Goal: Task Accomplishment & Management: Manage account settings

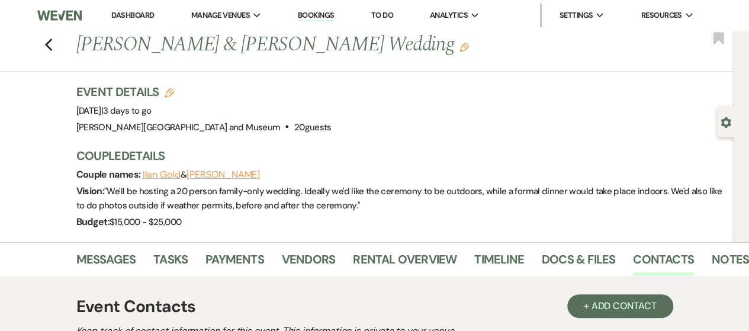
click at [128, 13] on link "Dashboard" at bounding box center [132, 15] width 43 height 10
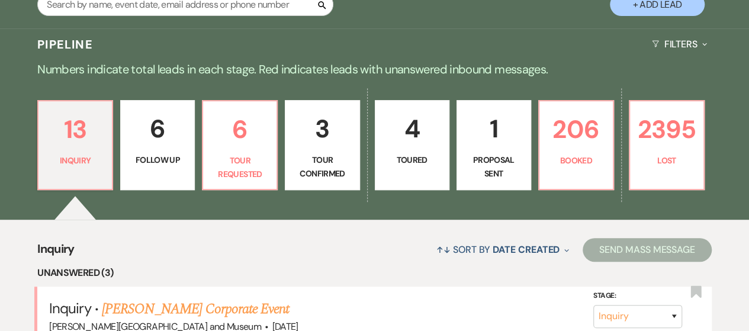
scroll to position [474, 0]
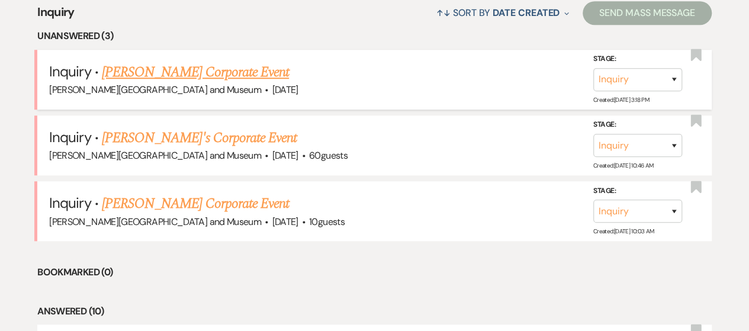
click at [198, 80] on link "[PERSON_NAME] Corporate Event" at bounding box center [195, 72] width 187 height 21
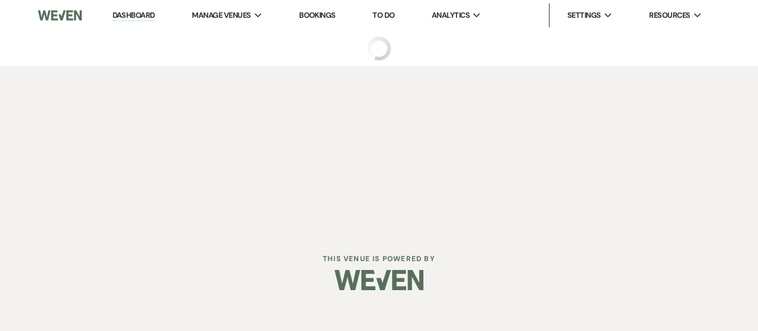
select select "5"
select select "9"
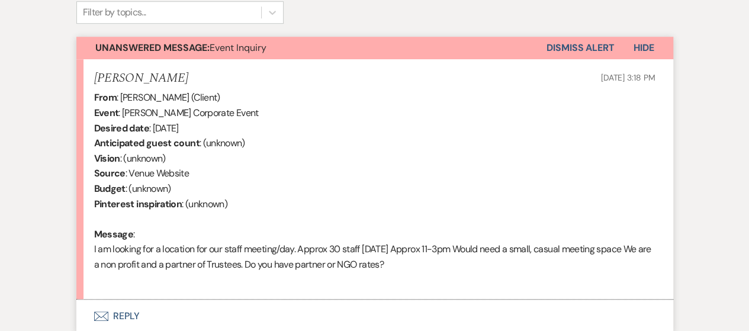
scroll to position [474, 0]
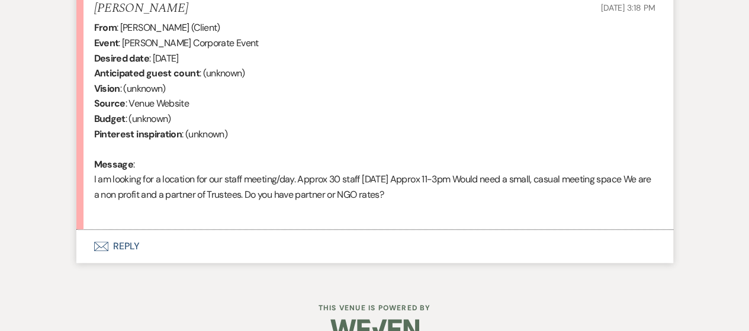
click at [105, 252] on button "Envelope Reply" at bounding box center [374, 246] width 597 height 33
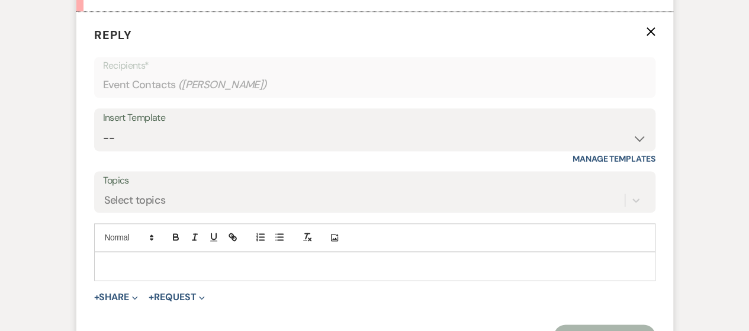
scroll to position [719, 0]
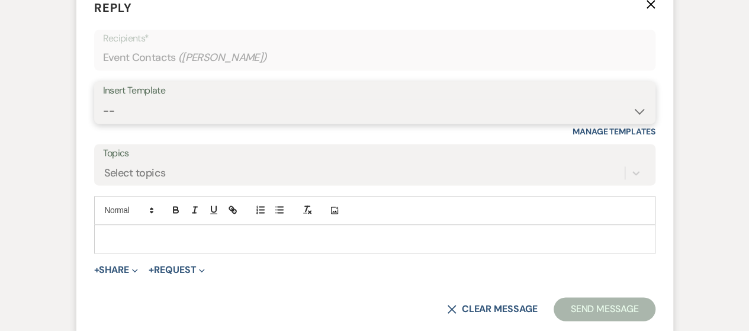
click at [201, 112] on select "-- Weven Planning Portal Introduction (Booked Events) Checking In Planning Foll…" at bounding box center [374, 110] width 543 height 23
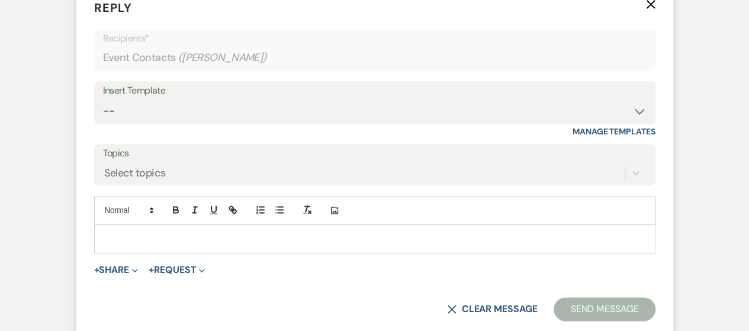
click at [473, 9] on p "Reply X" at bounding box center [374, 8] width 561 height 18
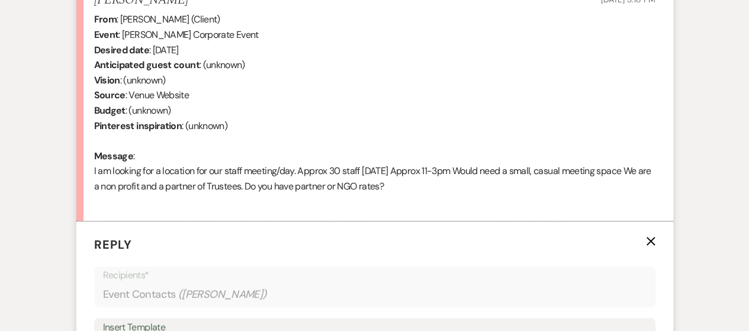
scroll to position [304, 0]
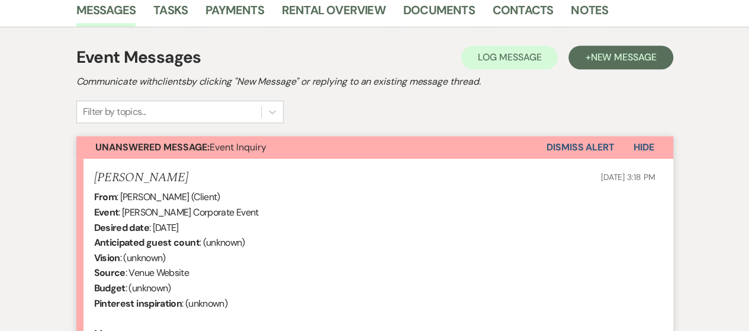
click at [564, 147] on button "Dismiss Alert" at bounding box center [580, 147] width 68 height 22
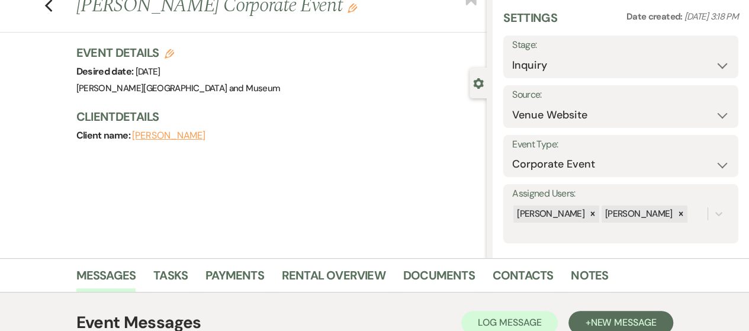
scroll to position [0, 0]
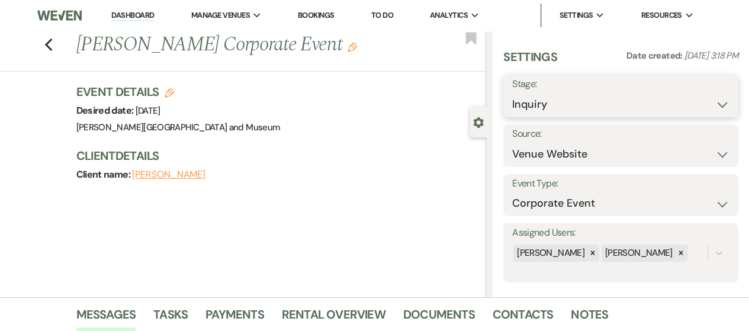
select select "8"
click at [512, 93] on select "Inquiry Follow Up Tour Requested Tour Confirmed Toured Proposal Sent Booked Lost" at bounding box center [620, 104] width 217 height 23
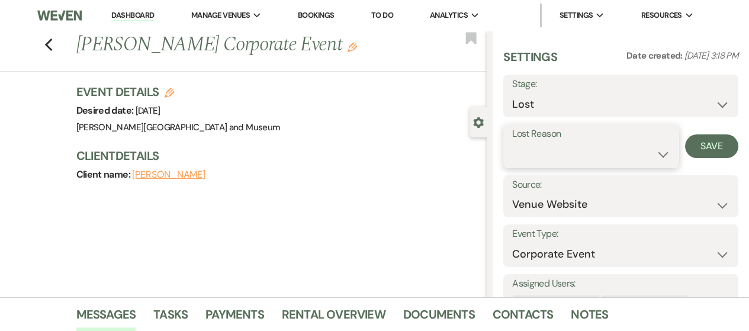
click at [573, 151] on select "Booked Elsewhere Budget Date Unavailable No Response Not a Good Match Capacity …" at bounding box center [591, 154] width 158 height 23
select select "10"
click at [512, 143] on select "Booked Elsewhere Budget Date Unavailable No Response Not a Good Match Capacity …" at bounding box center [591, 154] width 158 height 23
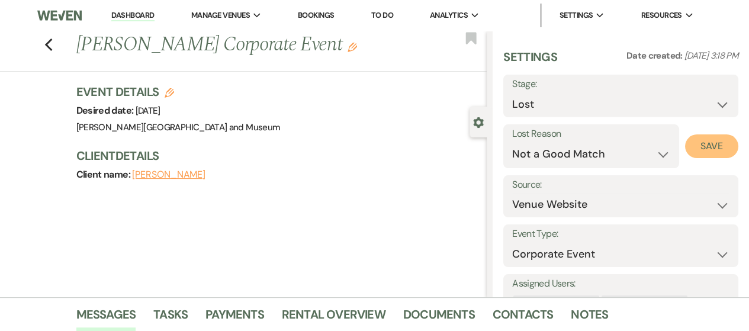
click at [685, 143] on button "Save" at bounding box center [711, 146] width 53 height 24
click at [53, 46] on icon "Previous" at bounding box center [48, 45] width 9 height 14
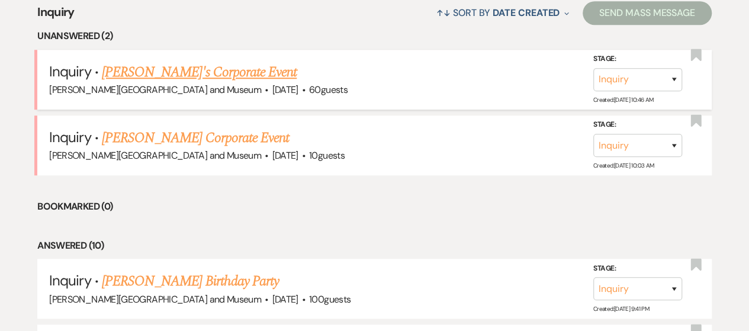
click at [181, 68] on link "[PERSON_NAME]'s Corporate Event" at bounding box center [199, 72] width 195 height 21
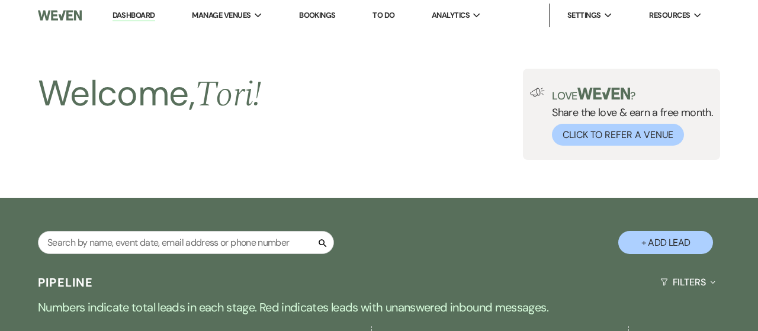
select select "5"
select select "9"
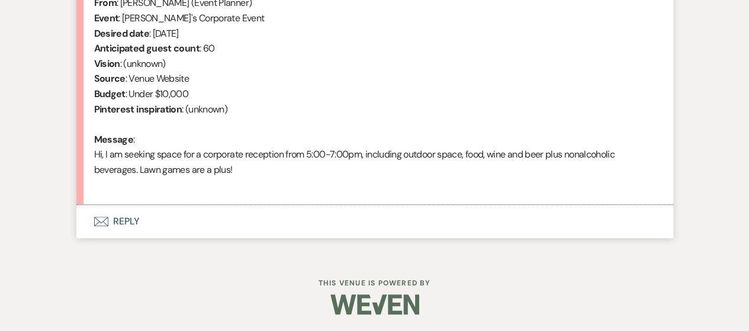
click at [105, 223] on icon "Envelope" at bounding box center [101, 221] width 14 height 9
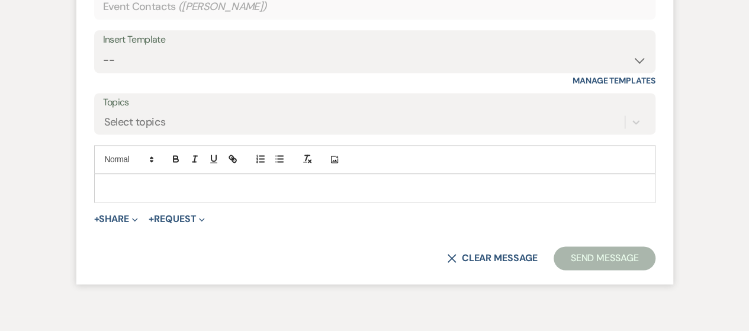
scroll to position [771, 0]
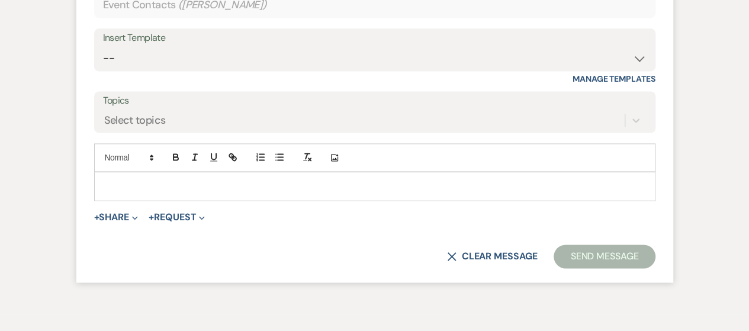
click at [171, 71] on div "Insert Template -- Weven Planning Portal Introduction (Booked Events) Checking …" at bounding box center [374, 56] width 561 height 56
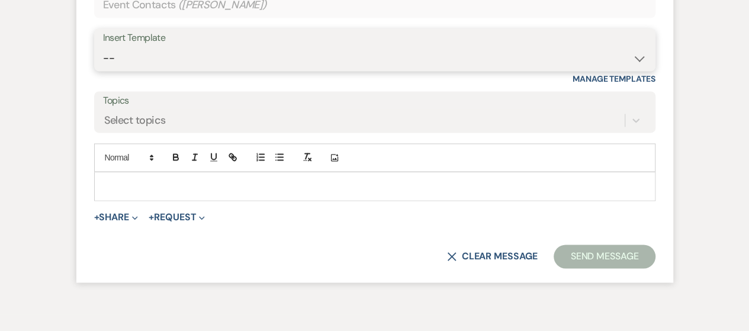
click at [169, 66] on select "-- Weven Planning Portal Introduction (Booked Events) Checking In Planning Foll…" at bounding box center [374, 58] width 543 height 23
select select "5053"
click at [103, 47] on select "-- Weven Planning Portal Introduction (Booked Events) Checking In Planning Foll…" at bounding box center [374, 58] width 543 height 23
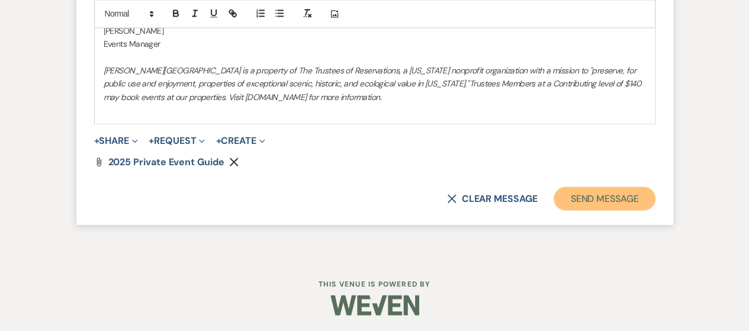
click at [565, 204] on button "Send Message" at bounding box center [604, 198] width 101 height 24
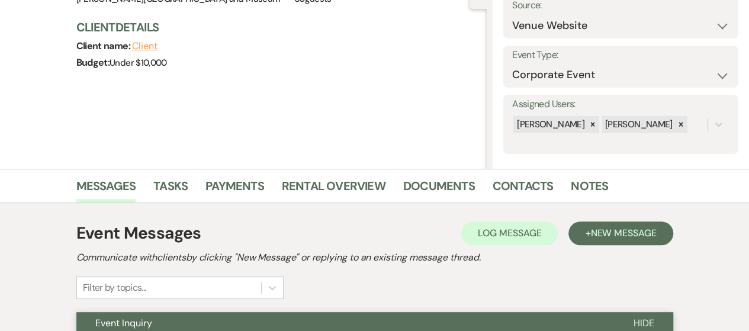
scroll to position [0, 0]
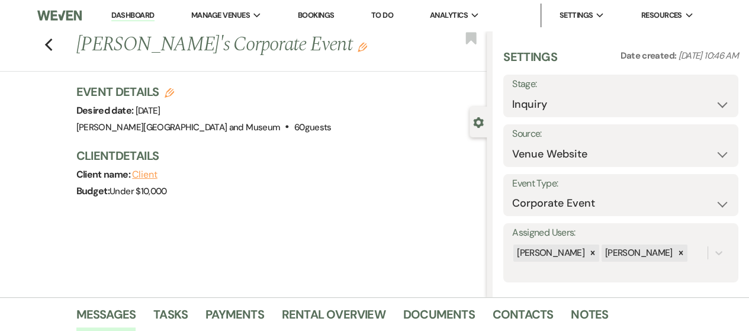
click at [121, 13] on link "Dashboard" at bounding box center [132, 15] width 43 height 11
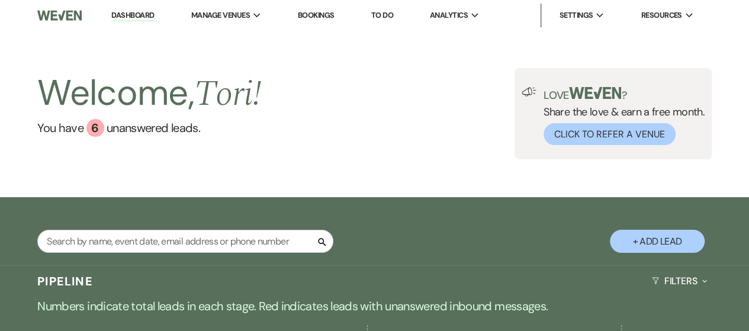
scroll to position [178, 0]
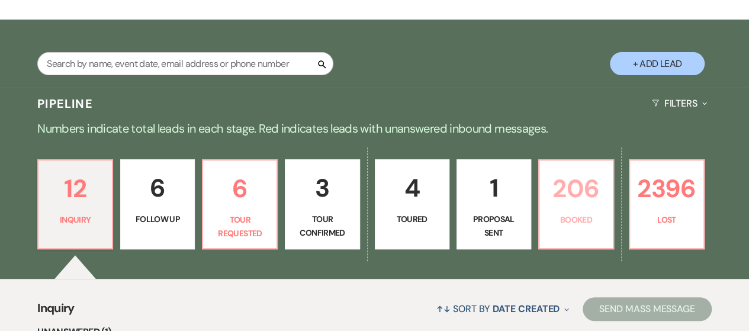
click at [581, 189] on p "206" at bounding box center [575, 189] width 59 height 40
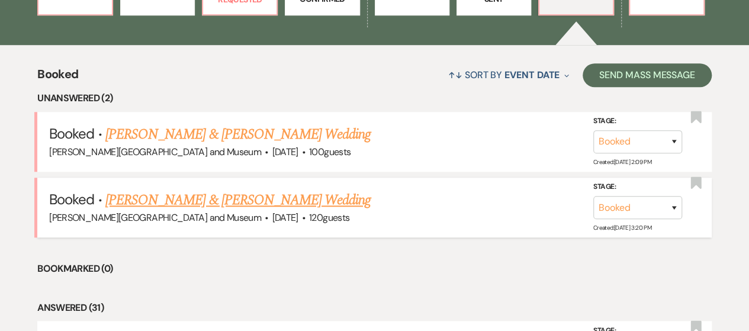
scroll to position [414, 0]
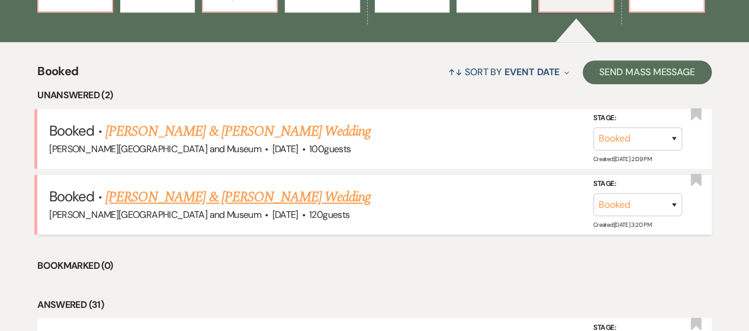
click at [191, 198] on link "[PERSON_NAME] & [PERSON_NAME] Wedding" at bounding box center [237, 196] width 265 height 21
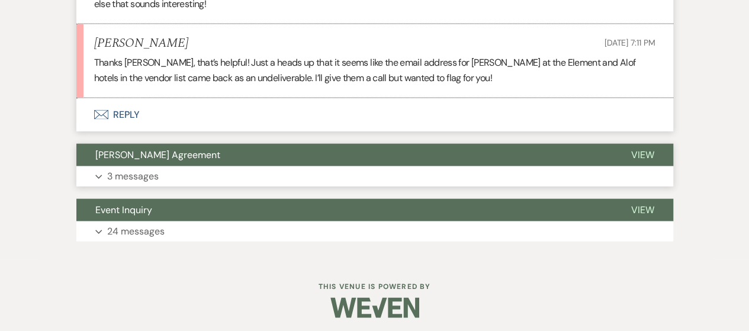
scroll to position [1252, 0]
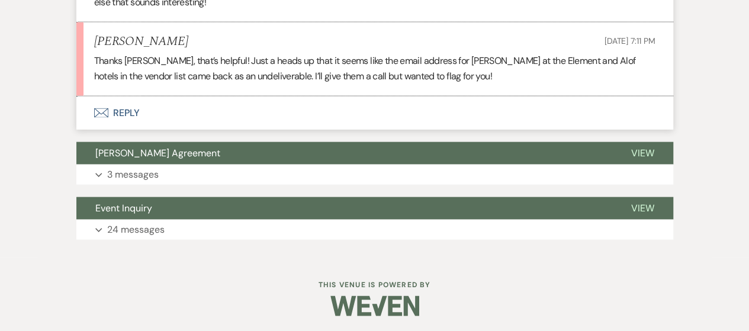
click at [115, 115] on button "Envelope Reply" at bounding box center [374, 112] width 597 height 33
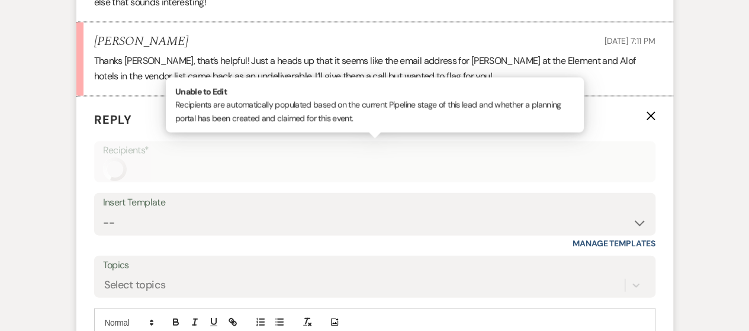
scroll to position [1355, 0]
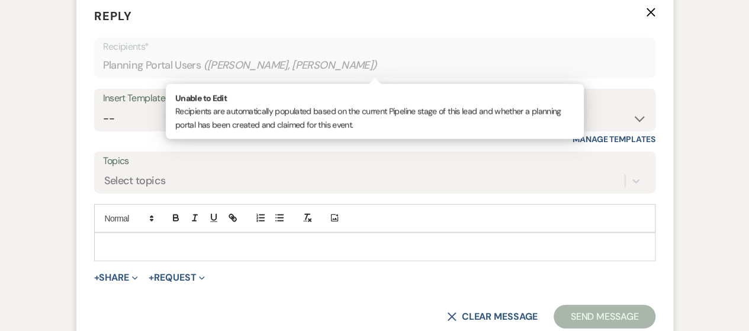
click at [108, 247] on p at bounding box center [375, 246] width 542 height 13
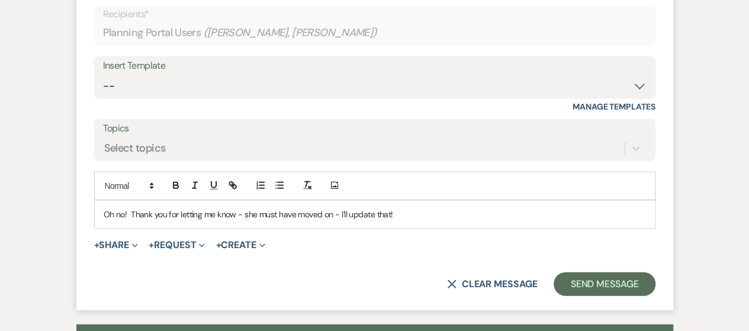
scroll to position [1414, 0]
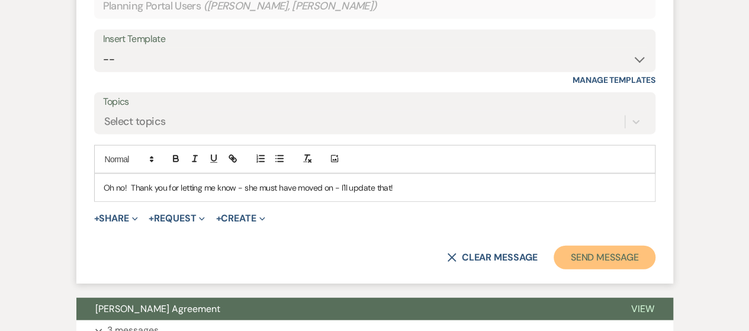
drag, startPoint x: 597, startPoint y: 255, endPoint x: 606, endPoint y: 258, distance: 9.2
click at [597, 255] on button "Send Message" at bounding box center [604, 258] width 101 height 24
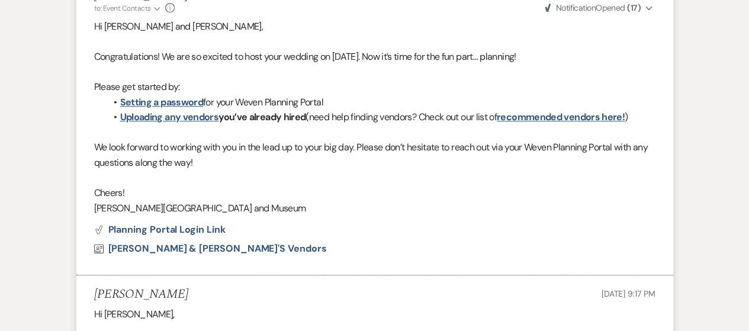
scroll to position [0, 0]
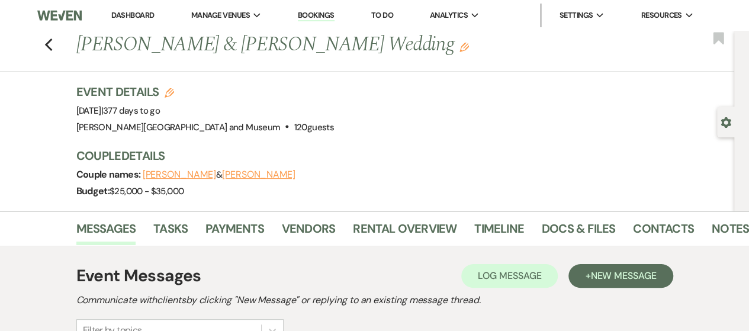
click at [136, 15] on link "Dashboard" at bounding box center [132, 15] width 43 height 10
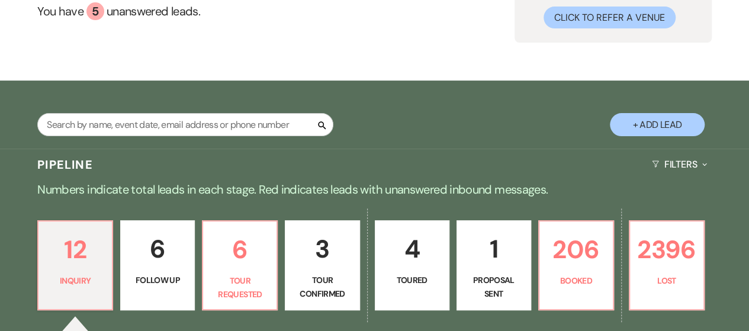
scroll to position [118, 0]
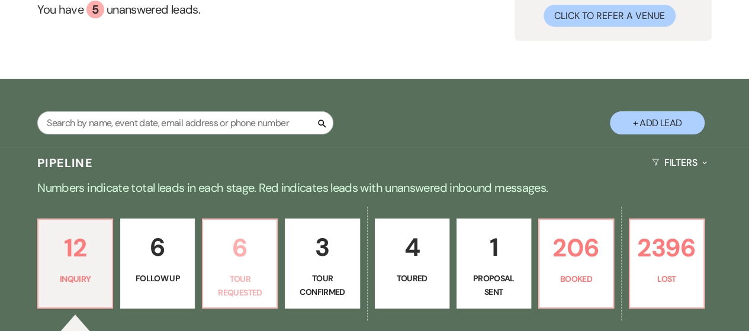
click at [235, 296] on p "Tour Requested" at bounding box center [239, 285] width 59 height 27
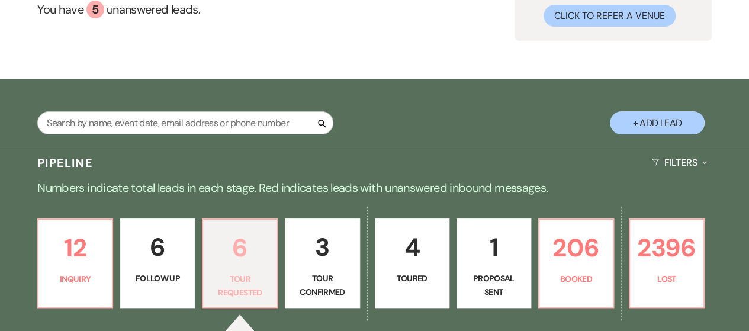
select select "2"
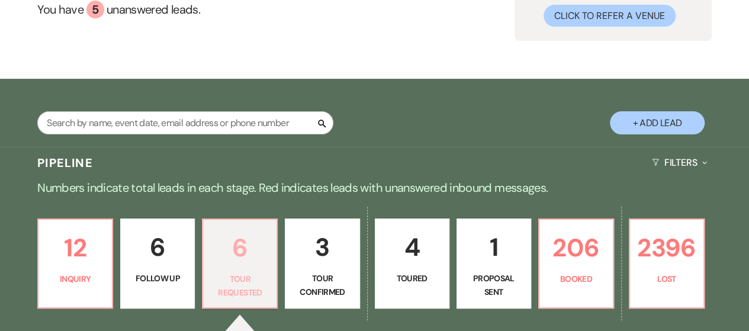
select select "2"
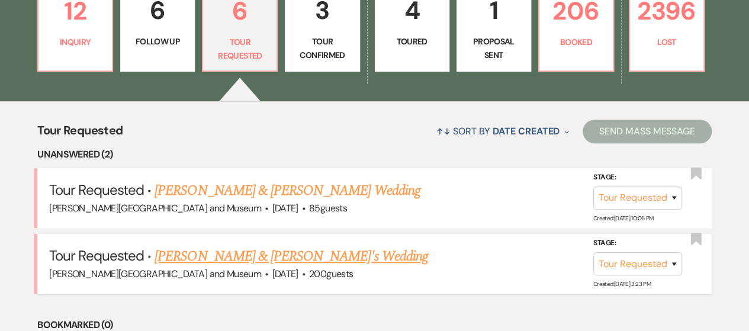
click at [247, 257] on link "[PERSON_NAME] & [PERSON_NAME]'s Wedding" at bounding box center [292, 256] width 274 height 21
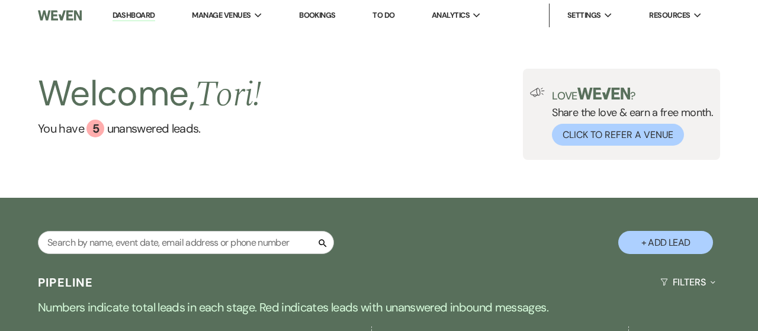
select select "2"
select select "5"
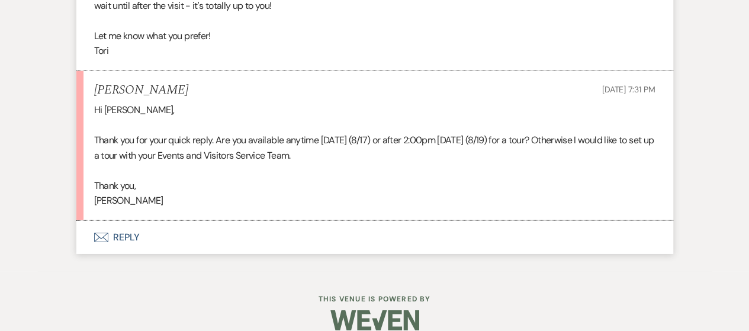
scroll to position [1688, 0]
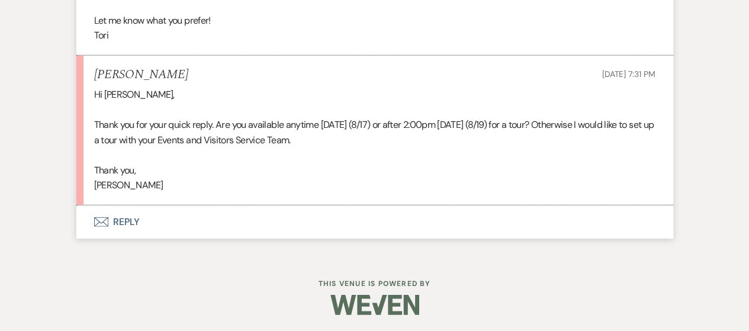
click at [118, 217] on button "Envelope Reply" at bounding box center [374, 221] width 597 height 33
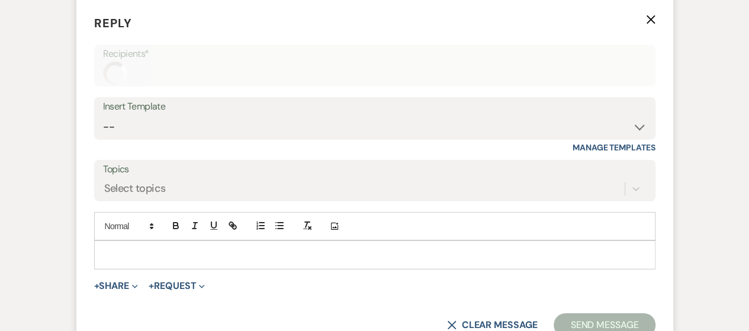
scroll to position [1902, 0]
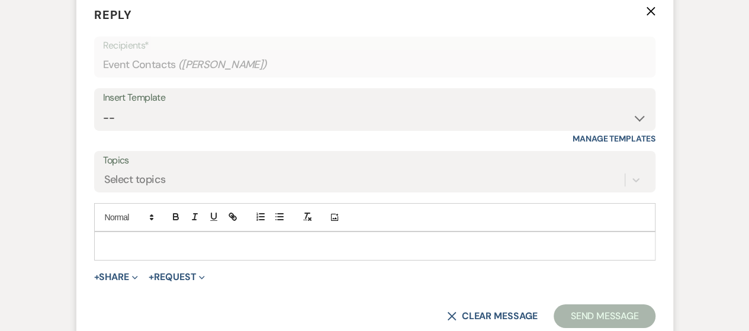
click at [140, 242] on p at bounding box center [375, 245] width 542 height 13
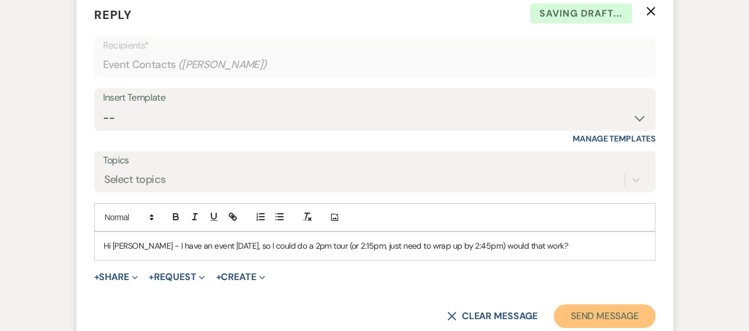
click at [577, 320] on button "Send Message" at bounding box center [604, 316] width 101 height 24
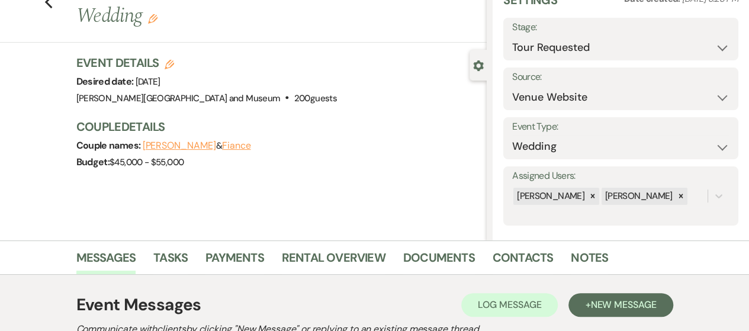
scroll to position [0, 0]
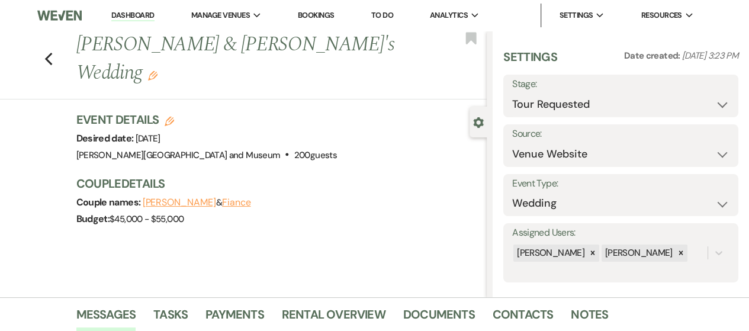
click at [124, 14] on link "Dashboard" at bounding box center [132, 15] width 43 height 11
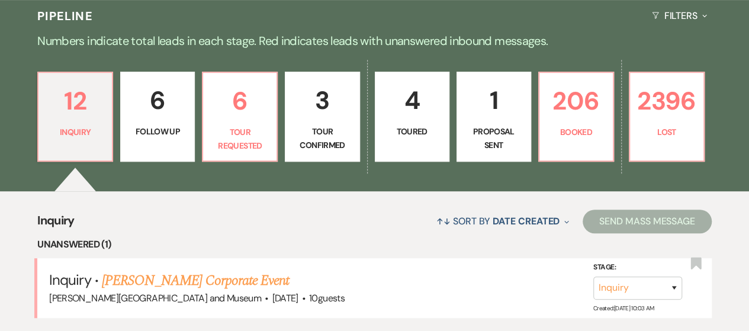
scroll to position [296, 0]
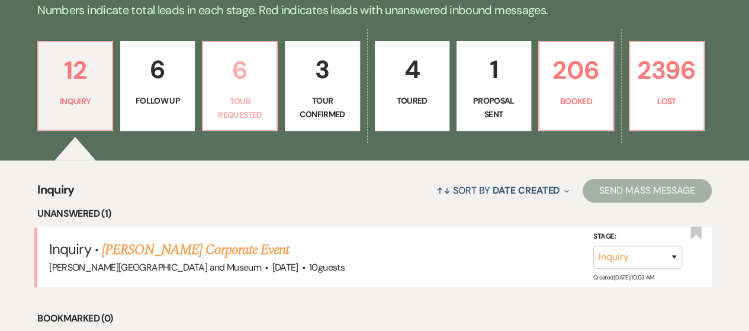
click at [255, 118] on p "Tour Requested" at bounding box center [239, 108] width 59 height 27
select select "2"
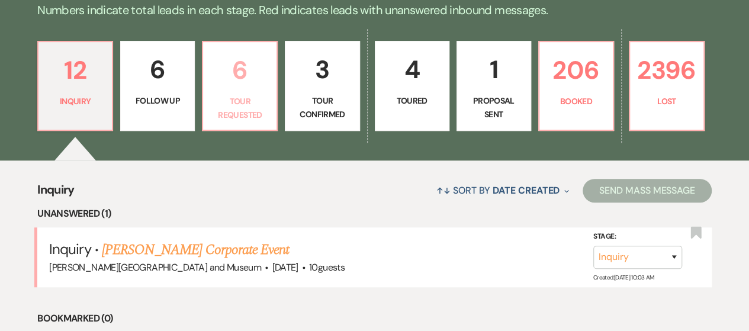
select select "2"
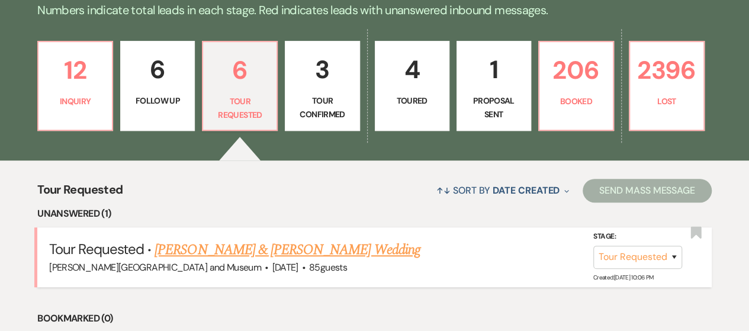
click at [257, 247] on link "[PERSON_NAME] & [PERSON_NAME] Wedding" at bounding box center [287, 249] width 265 height 21
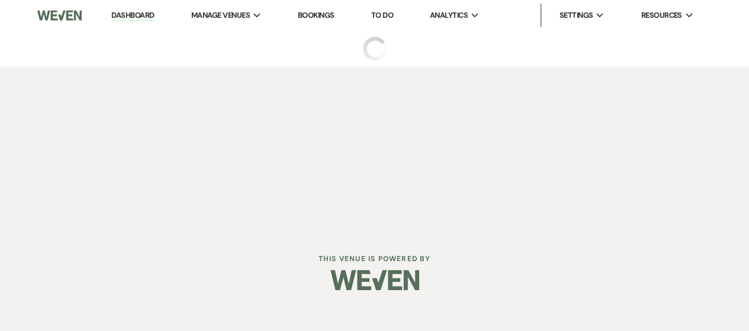
select select "2"
select select "1"
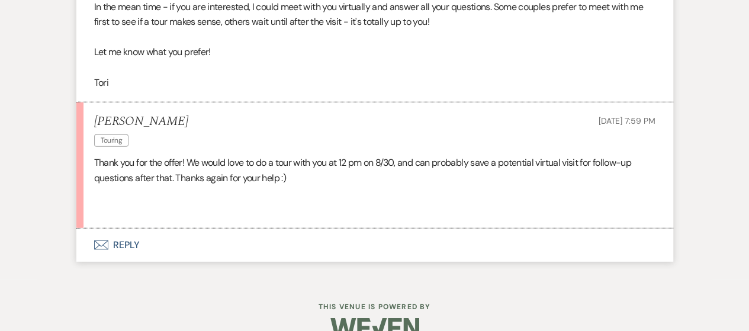
scroll to position [1672, 0]
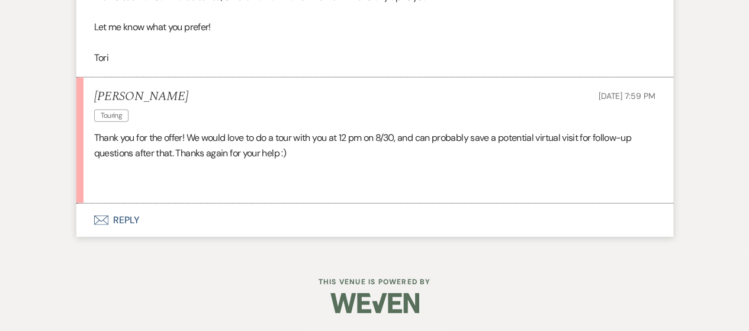
click at [103, 216] on use "button" at bounding box center [101, 219] width 14 height 9
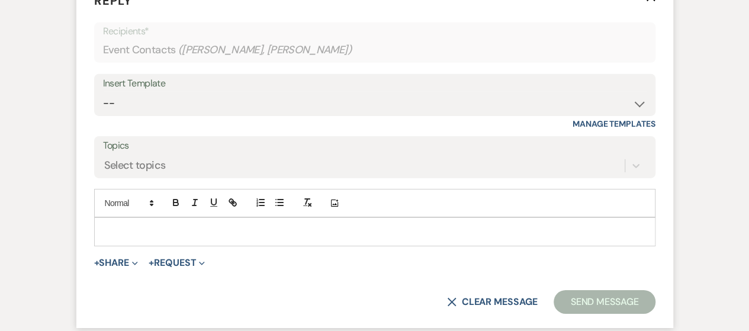
scroll to position [1886, 0]
click at [142, 237] on p at bounding box center [375, 230] width 542 height 13
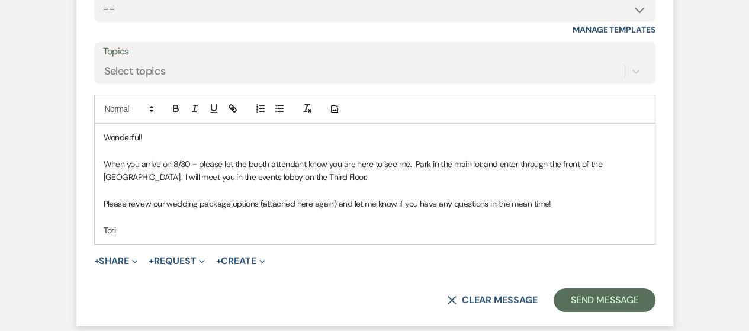
scroll to position [2016, 0]
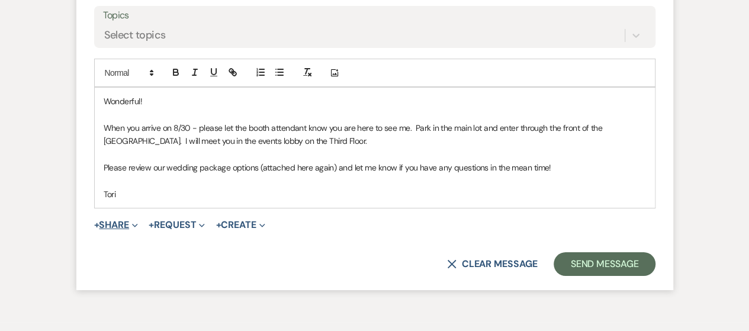
click at [122, 230] on button "+ Share Expand" at bounding box center [116, 224] width 44 height 9
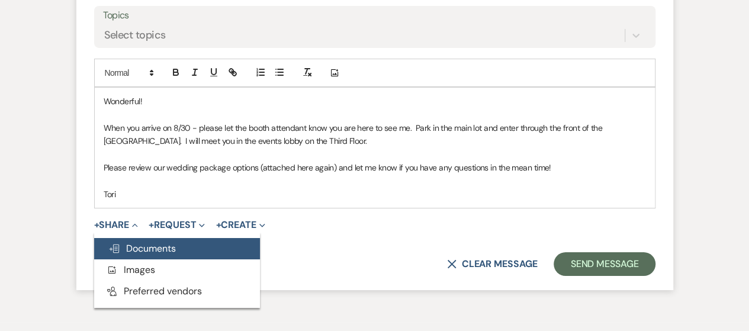
click at [134, 255] on span "Doc Upload Documents" at bounding box center [141, 248] width 67 height 12
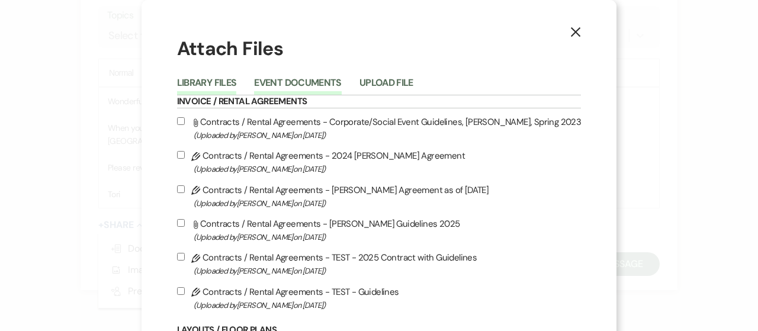
click at [302, 84] on button "Event Documents" at bounding box center [297, 86] width 87 height 17
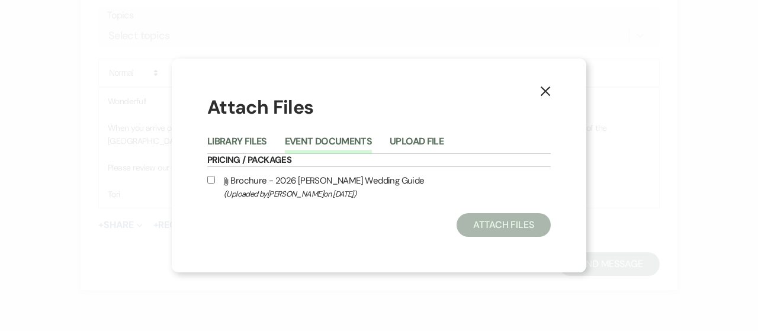
click at [210, 178] on input "Attach File Brochure - 2026 [PERSON_NAME] Wedding Guide (Uploaded by [PERSON_NA…" at bounding box center [211, 180] width 8 height 8
checkbox input "true"
click at [468, 217] on button "Attach Files" at bounding box center [503, 225] width 94 height 24
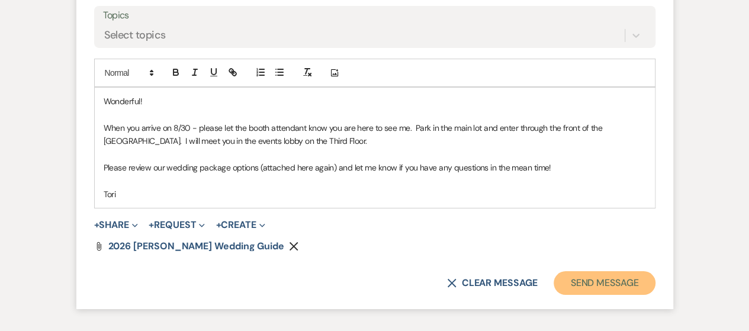
click at [579, 289] on button "Send Message" at bounding box center [604, 283] width 101 height 24
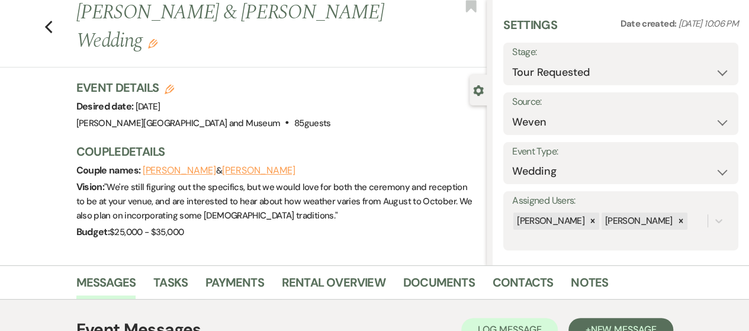
scroll to position [0, 0]
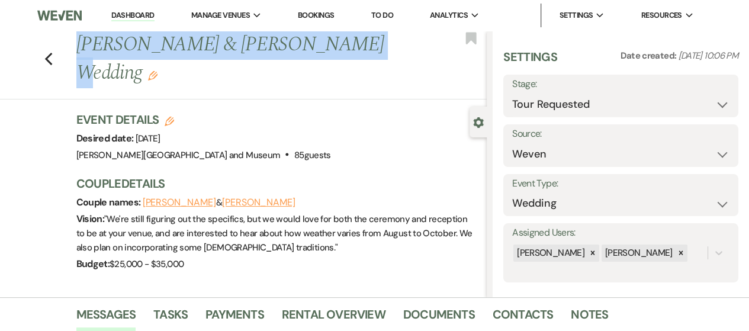
drag, startPoint x: 85, startPoint y: 44, endPoint x: 321, endPoint y: 48, distance: 236.2
click at [321, 48] on h1 "[PERSON_NAME] & [PERSON_NAME] Wedding Edit" at bounding box center [238, 59] width 324 height 56
copy h1 "[PERSON_NAME] & [PERSON_NAME]"
click at [532, 102] on select "Inquiry Follow Up Tour Requested Tour Confirmed Toured Proposal Sent Booked Lost" at bounding box center [620, 104] width 217 height 23
select select "4"
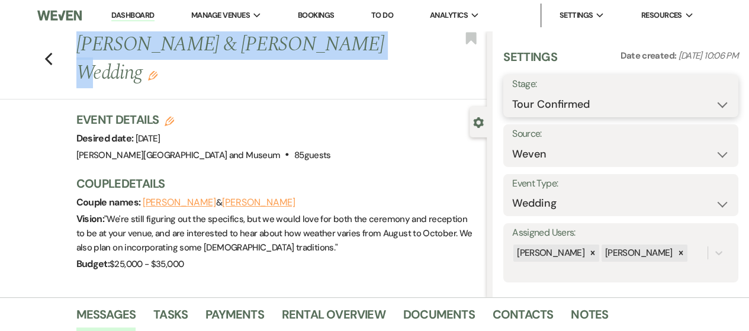
click at [512, 93] on select "Inquiry Follow Up Tour Requested Tour Confirmed Toured Proposal Sent Booked Lost" at bounding box center [620, 104] width 217 height 23
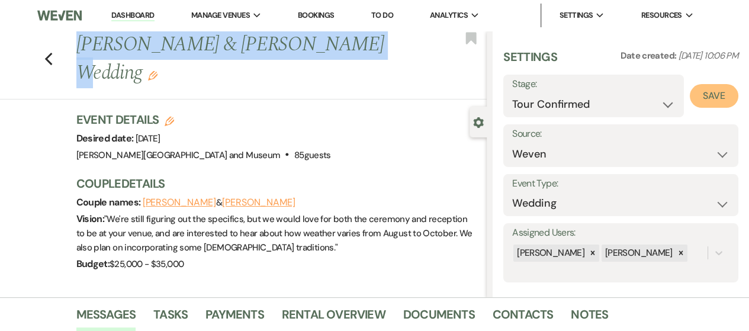
click at [700, 95] on button "Save" at bounding box center [714, 96] width 49 height 24
click at [142, 11] on link "Dashboard" at bounding box center [132, 15] width 43 height 11
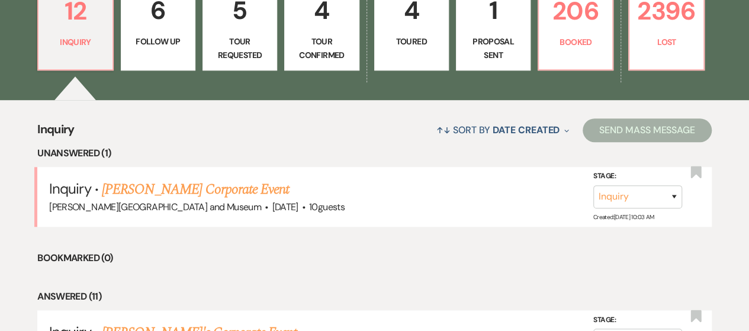
scroll to position [237, 0]
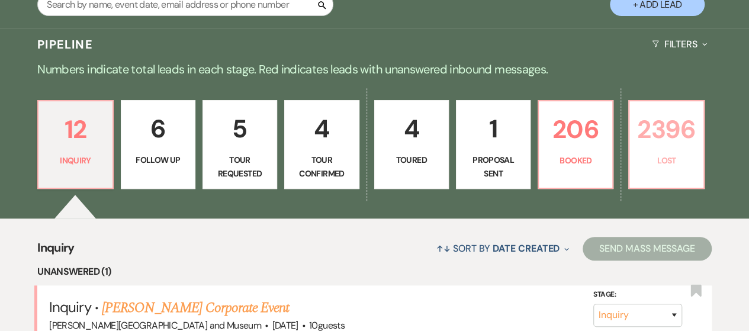
click at [670, 142] on p "2396" at bounding box center [665, 130] width 59 height 40
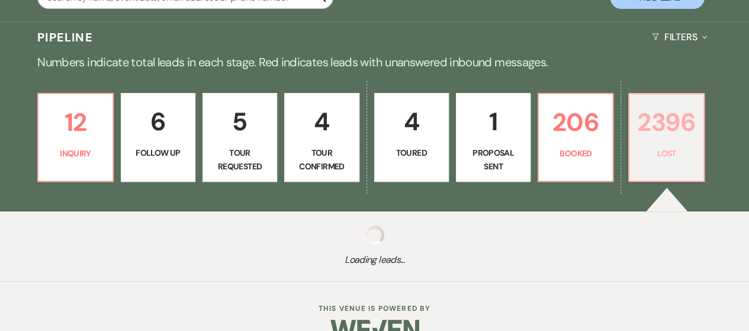
scroll to position [269, 0]
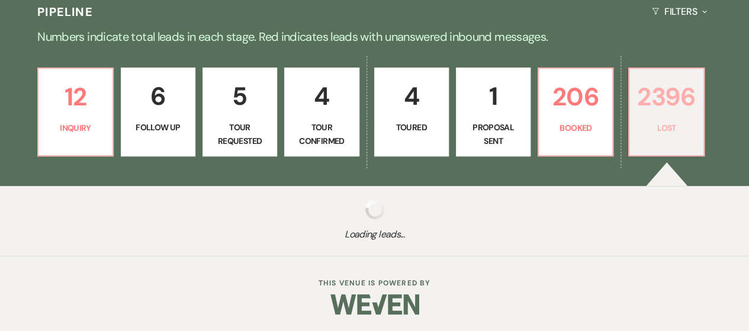
select select "8"
select select "6"
select select "8"
select select "10"
select select "8"
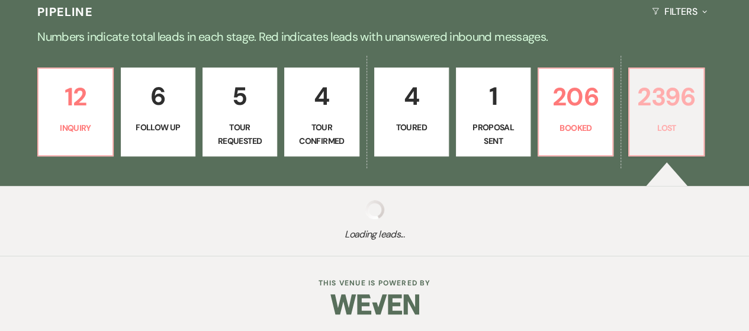
select select "10"
select select "8"
select select "6"
select select "8"
select select "10"
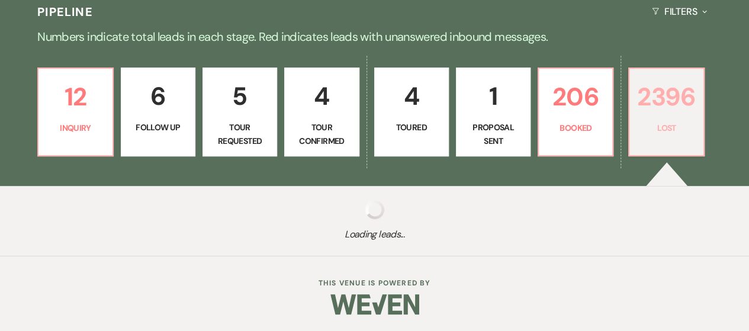
select select "8"
select select "5"
select select "8"
select select "10"
select select "8"
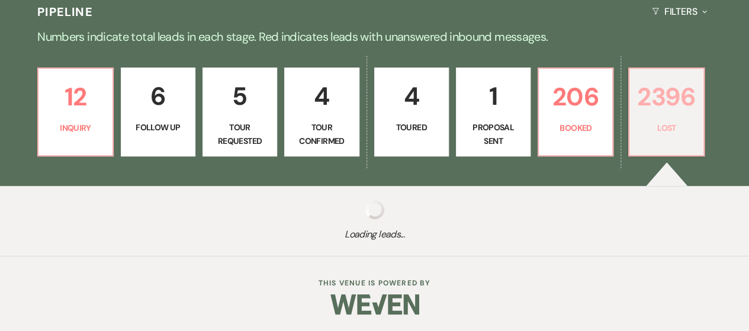
select select "5"
select select "8"
select select "10"
select select "8"
select select "5"
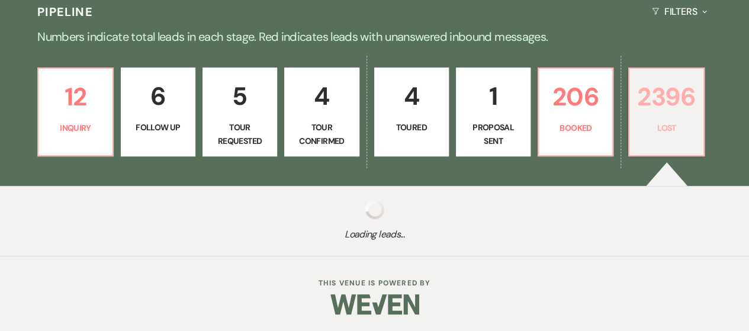
select select "8"
select select "10"
select select "8"
select select "5"
select select "8"
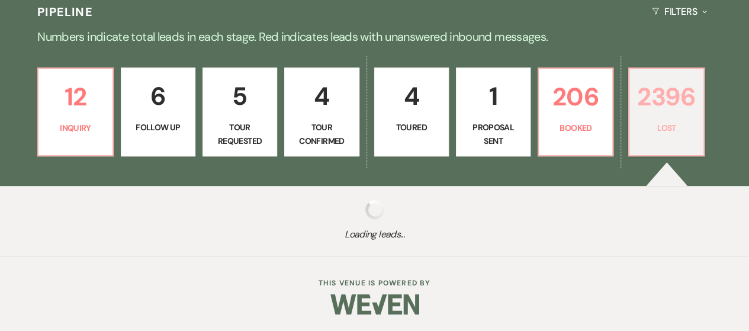
select select "10"
select select "8"
select select "5"
select select "8"
select select "5"
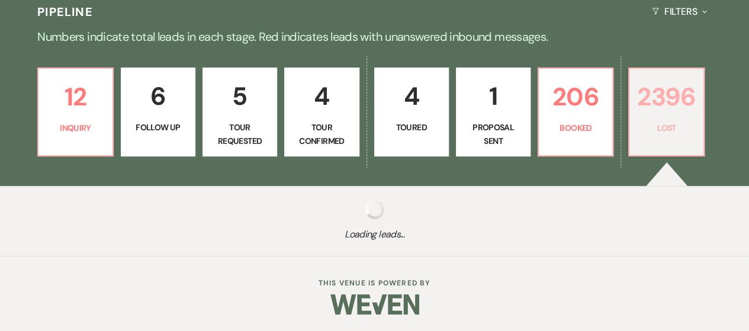
select select "8"
select select "5"
select select "8"
select select "5"
select select "8"
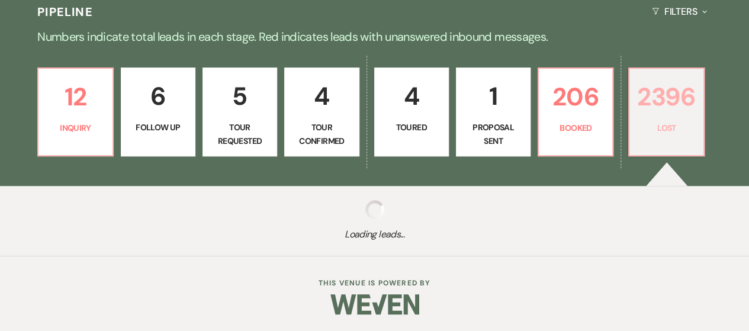
select select "5"
select select "8"
select select "10"
select select "8"
select select "5"
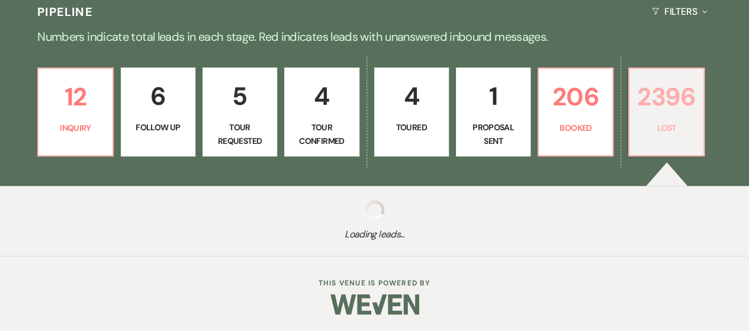
select select "8"
select select "5"
select select "8"
select select "5"
select select "8"
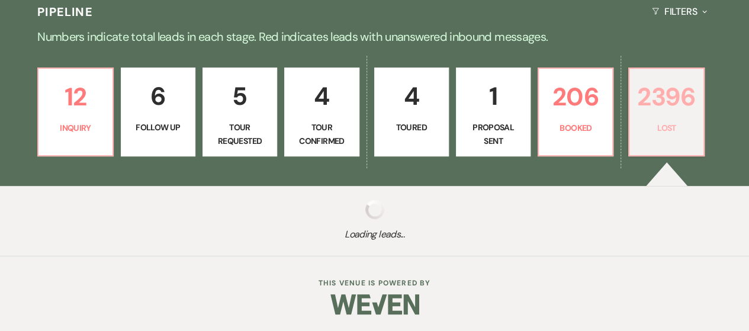
select select "10"
select select "8"
select select "5"
select select "8"
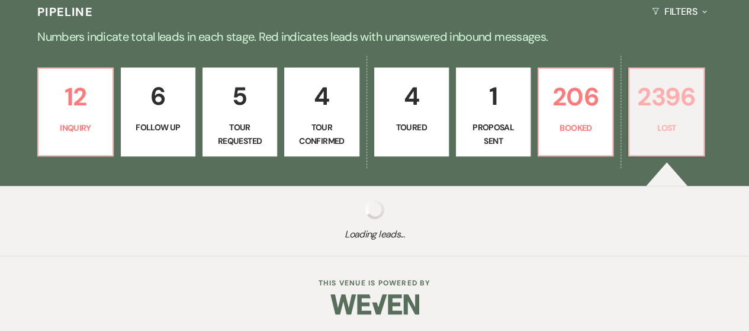
select select "10"
select select "8"
select select "5"
select select "8"
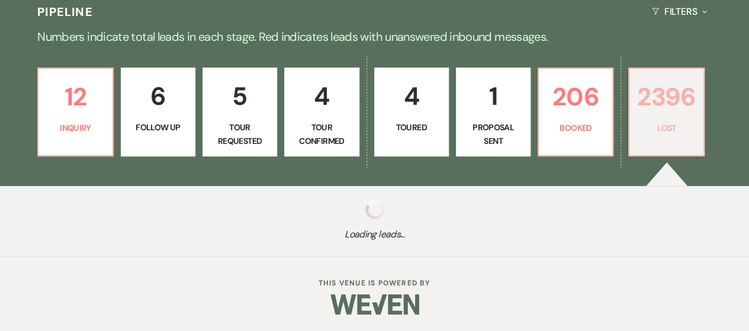
select select "5"
select select "8"
select select "7"
select select "8"
select select "6"
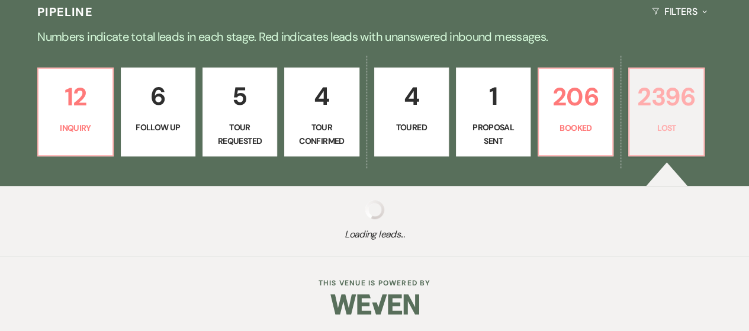
select select "8"
select select "10"
select select "8"
select select "10"
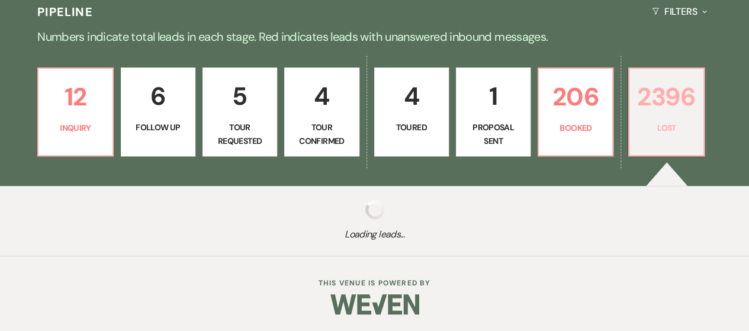
select select "8"
select select "5"
select select "8"
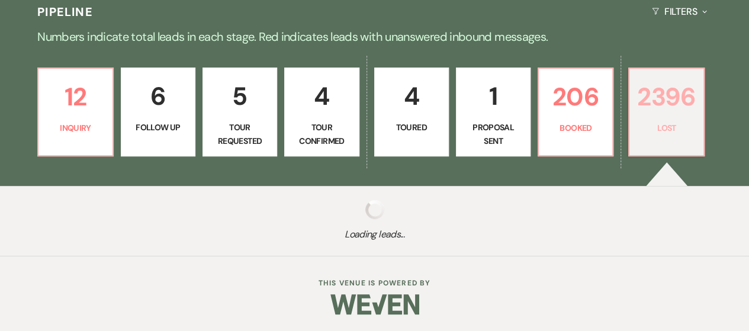
select select "10"
select select "8"
select select "5"
select select "8"
select select "5"
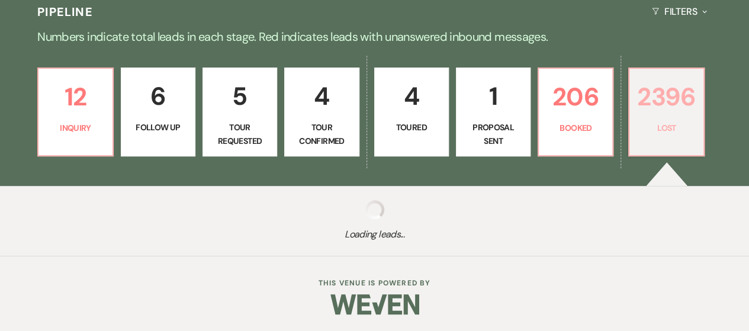
select select "8"
select select "5"
select select "8"
select select "10"
select select "8"
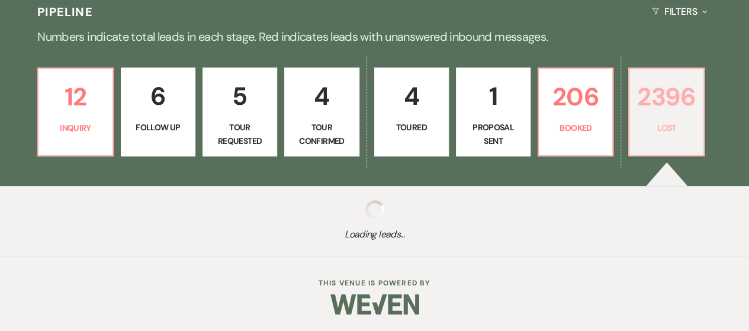
select select "5"
select select "8"
select select "5"
select select "8"
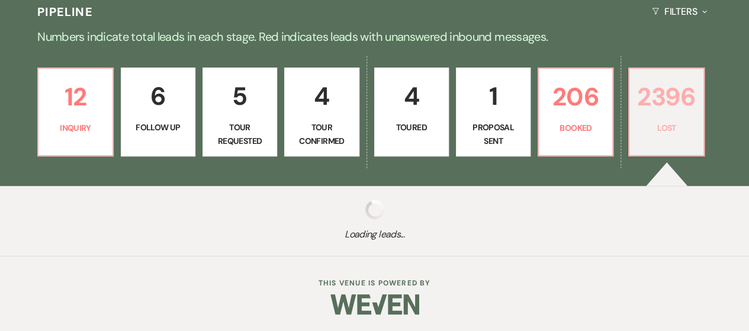
select select "5"
select select "8"
select select "7"
select select "8"
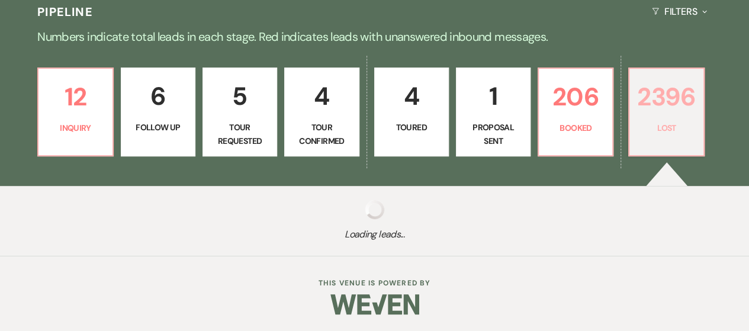
select select "5"
select select "8"
select select "5"
select select "8"
select select "6"
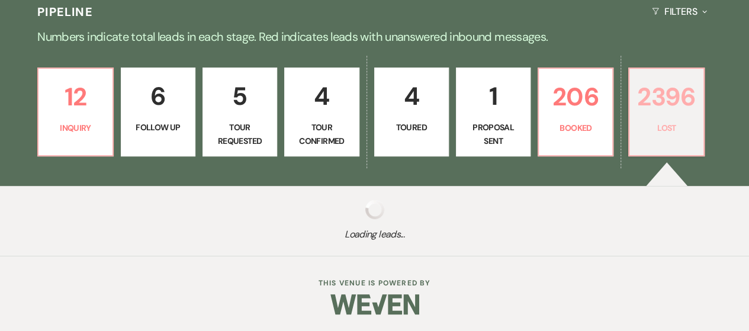
select select "8"
select select "5"
select select "8"
select select "5"
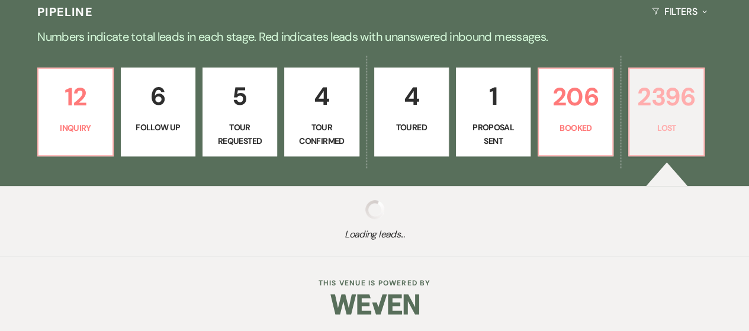
select select "8"
select select "5"
select select "8"
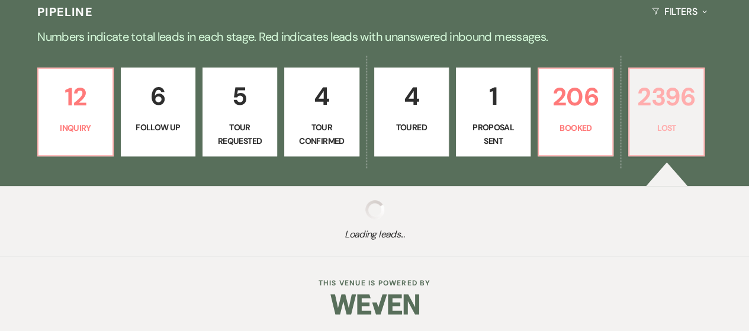
select select "7"
select select "8"
select select "5"
select select "8"
select select "6"
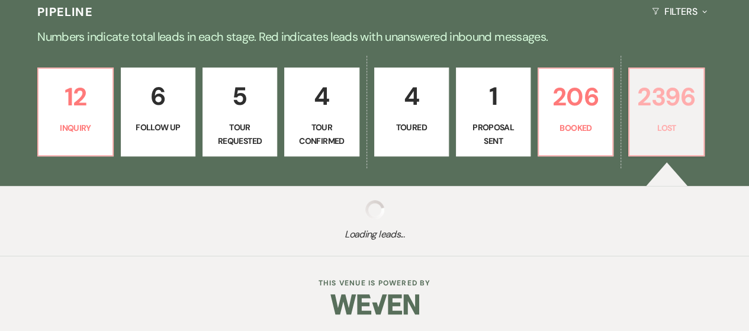
select select "8"
select select "5"
select select "8"
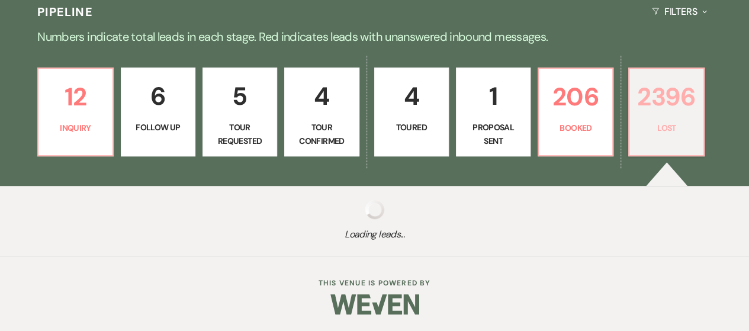
select select "10"
select select "8"
select select "10"
select select "8"
select select "5"
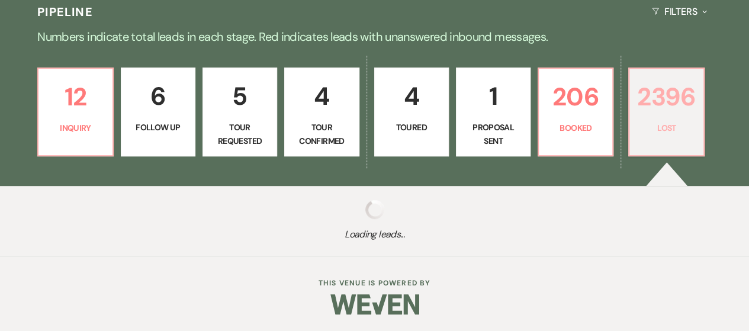
select select "8"
select select "5"
select select "8"
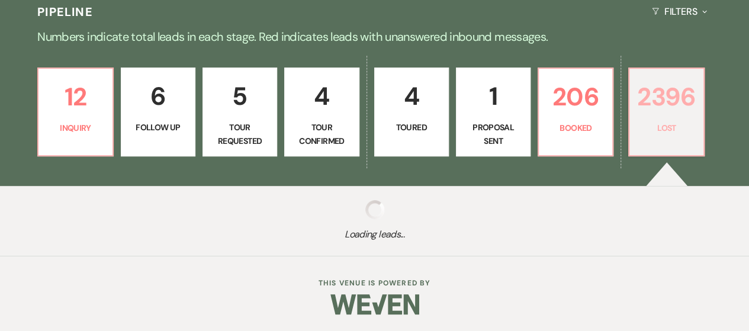
select select "8"
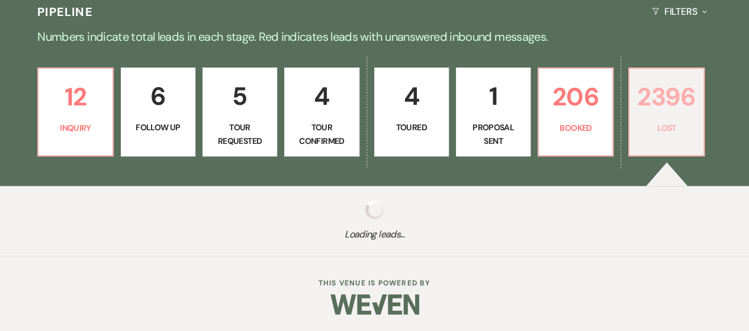
select select "8"
select select "5"
select select "8"
select select "5"
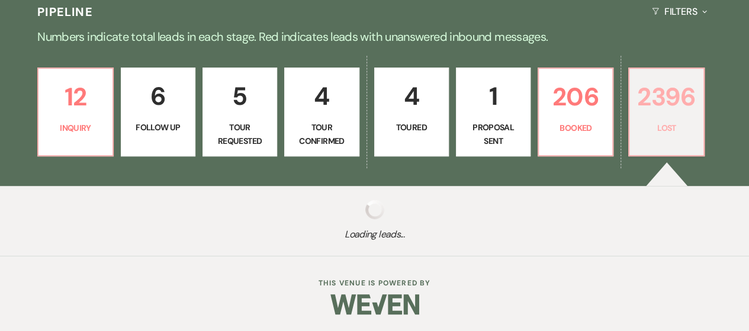
select select "8"
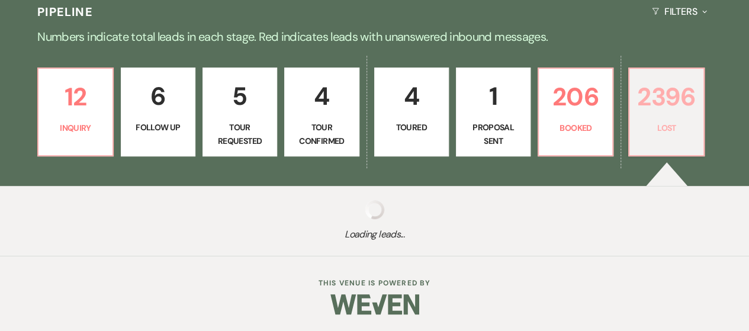
select select "8"
select select "5"
select select "8"
select select "5"
select select "8"
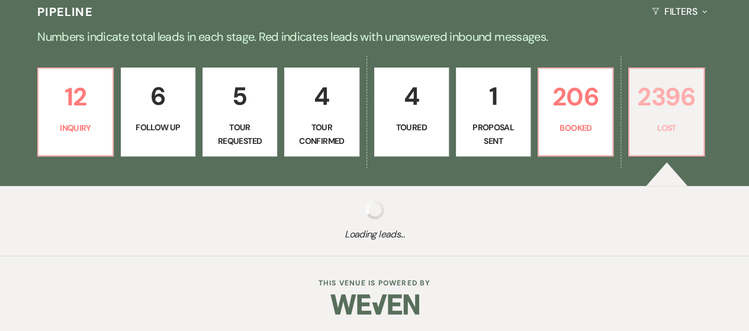
select select "8"
select select "5"
select select "8"
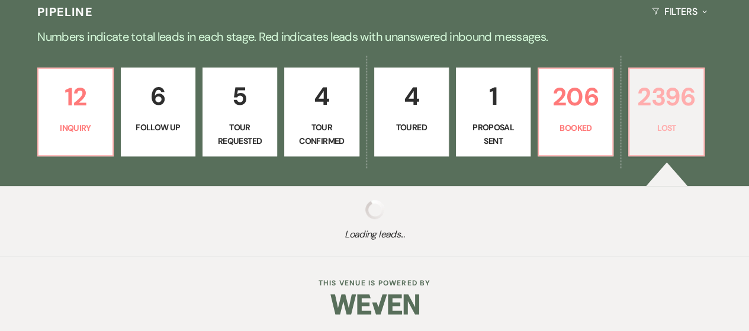
select select "5"
select select "8"
select select "5"
select select "8"
select select "5"
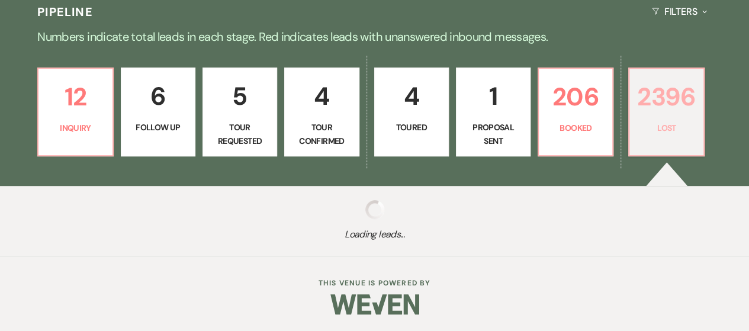
select select "8"
select select "5"
select select "8"
select select "5"
select select "8"
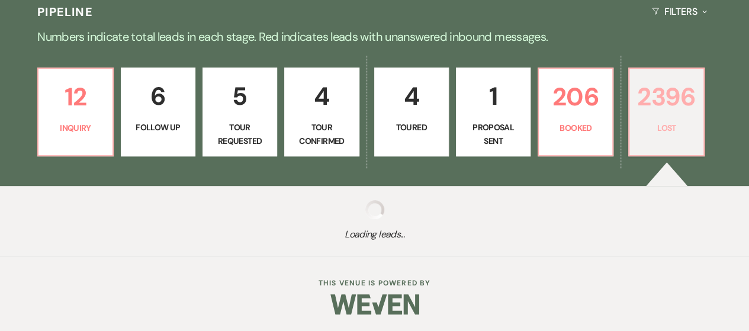
select select "5"
select select "8"
select select "7"
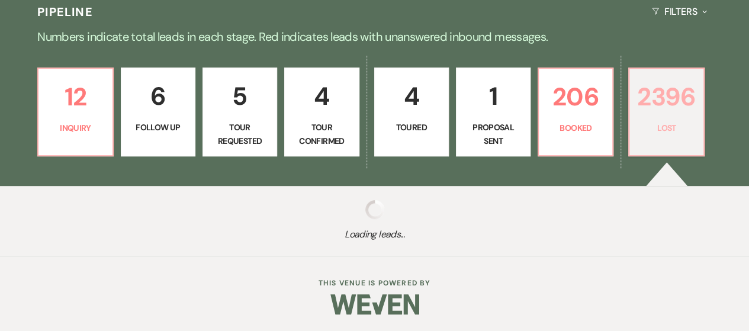
select select "8"
select select "5"
select select "8"
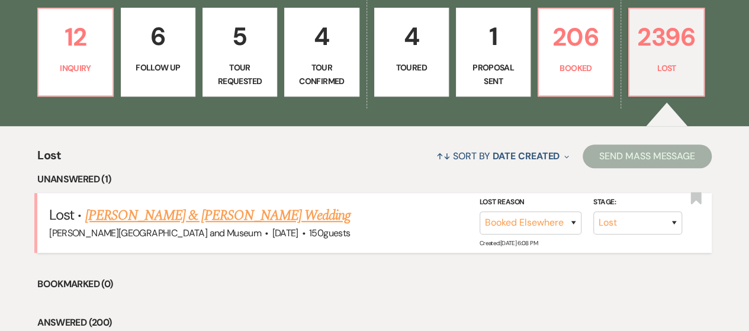
scroll to position [388, 0]
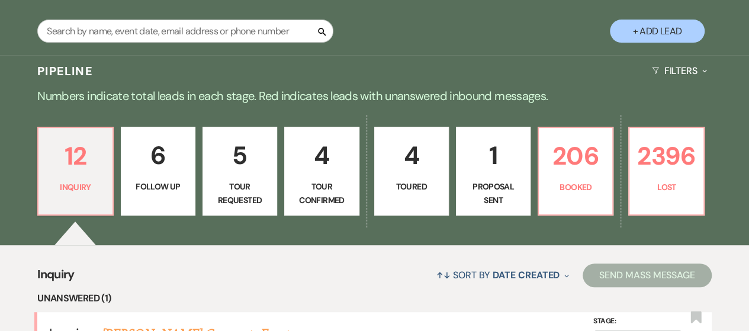
scroll to position [33, 0]
